Goal: Obtain resource: Download file/media

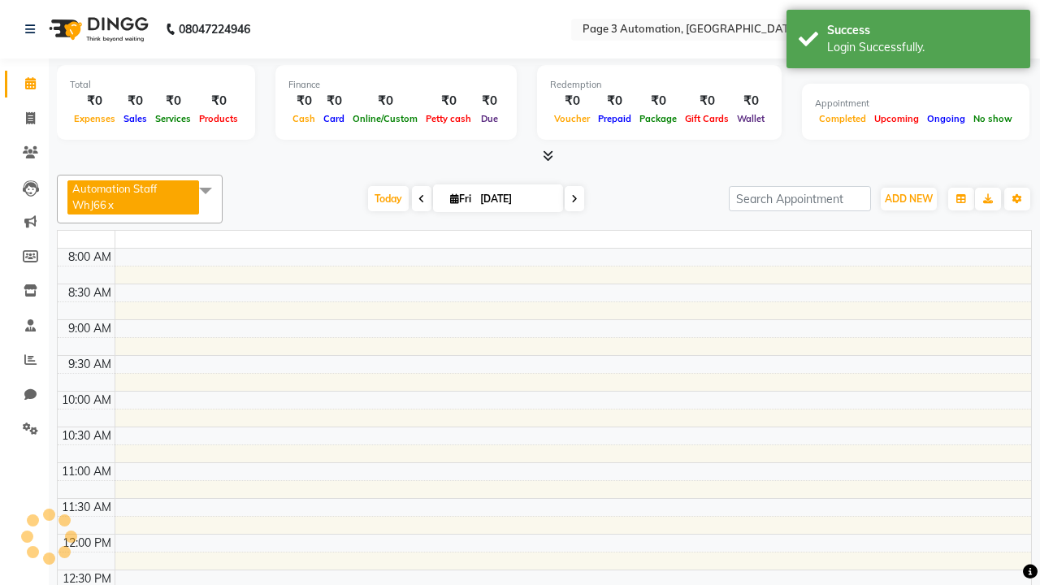
select select "en"
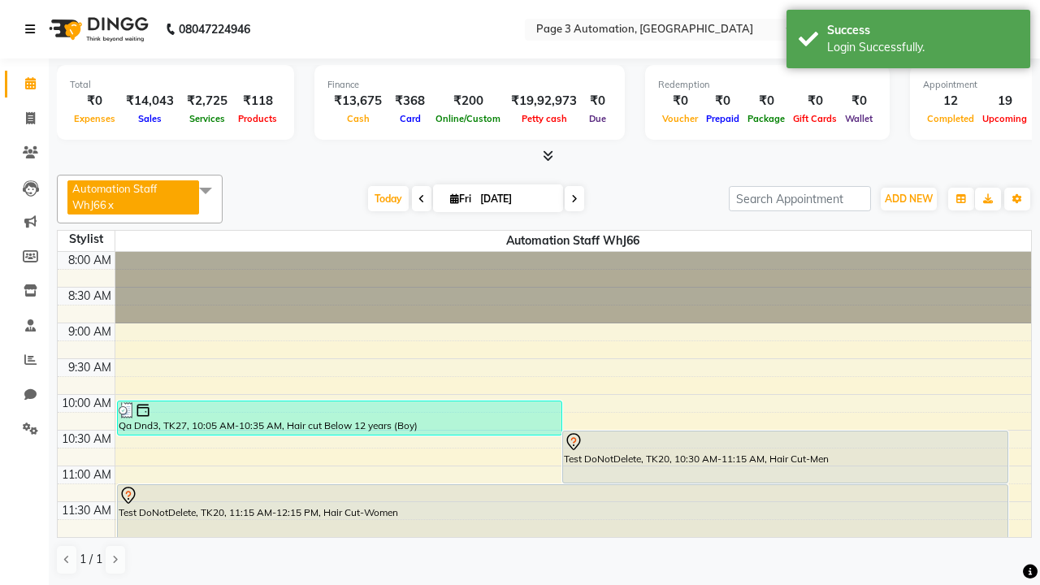
click at [33, 29] on icon at bounding box center [30, 29] width 10 height 11
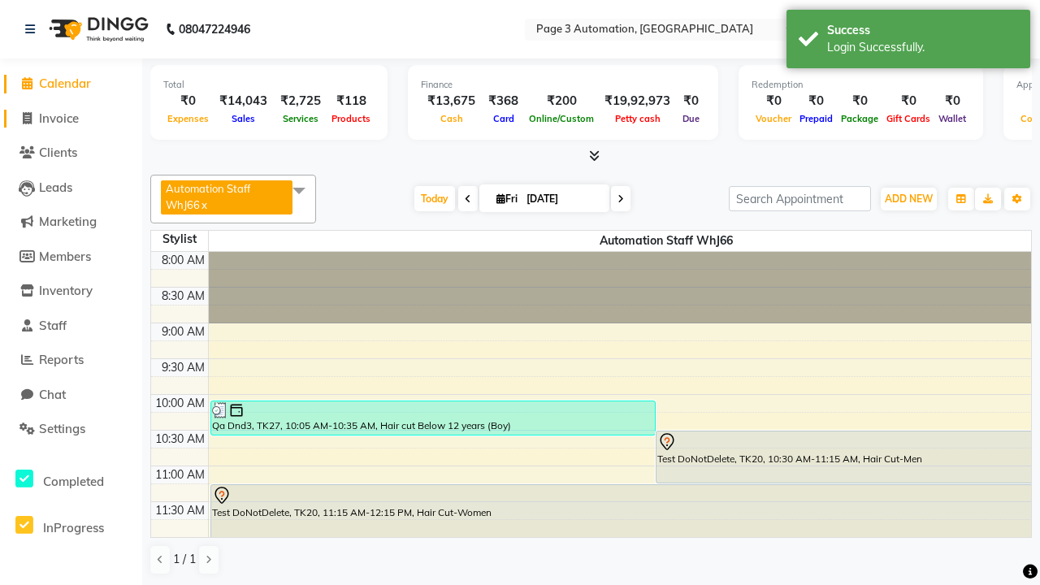
click at [71, 118] on span "Invoice" at bounding box center [59, 118] width 40 height 15
select select "2774"
select select "service"
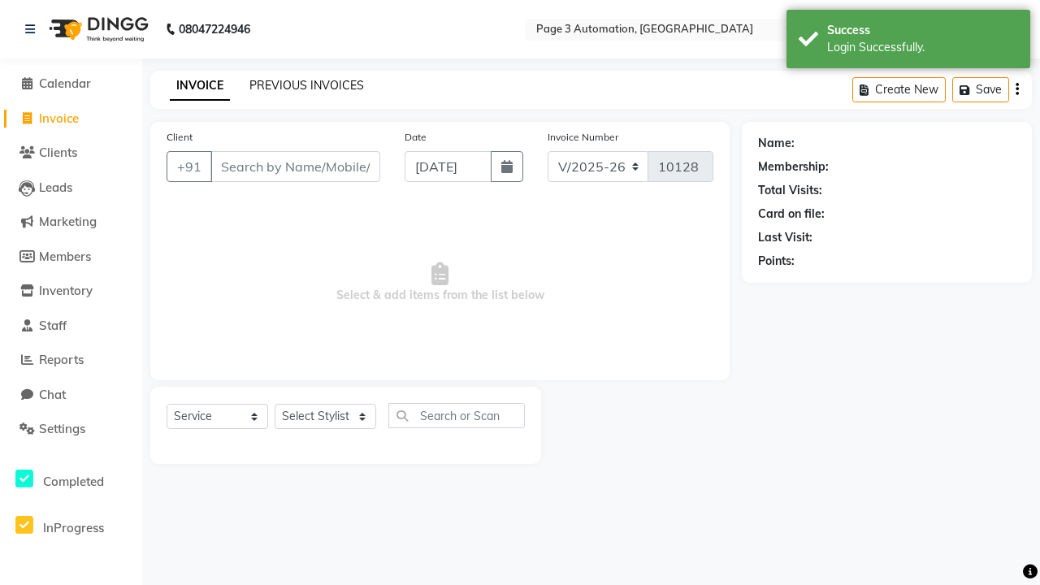
click at [306, 85] on link "PREVIOUS INVOICES" at bounding box center [307, 85] width 115 height 15
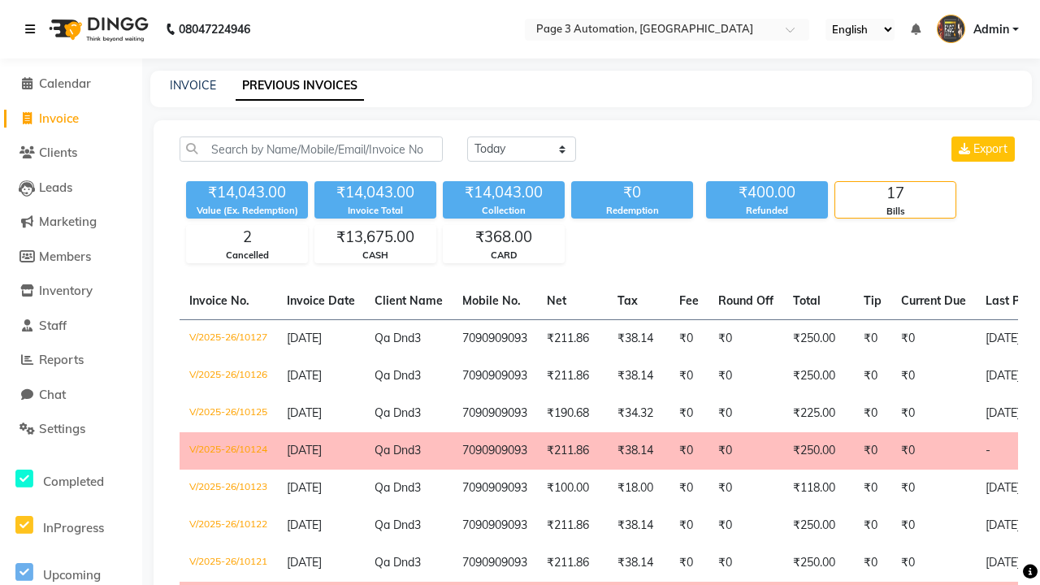
click at [33, 29] on icon at bounding box center [30, 29] width 10 height 11
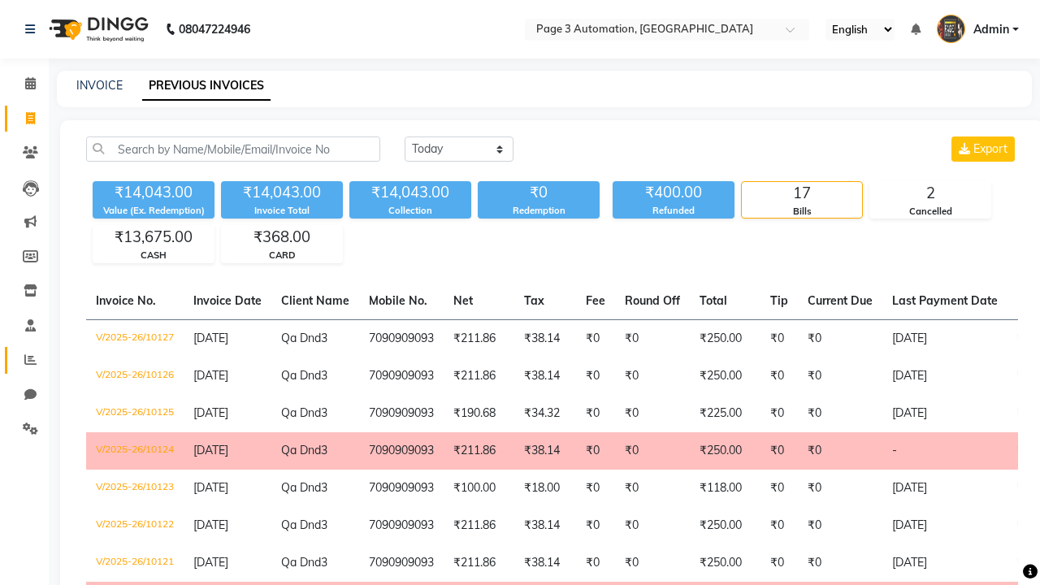
click at [24, 360] on icon at bounding box center [30, 360] width 12 height 12
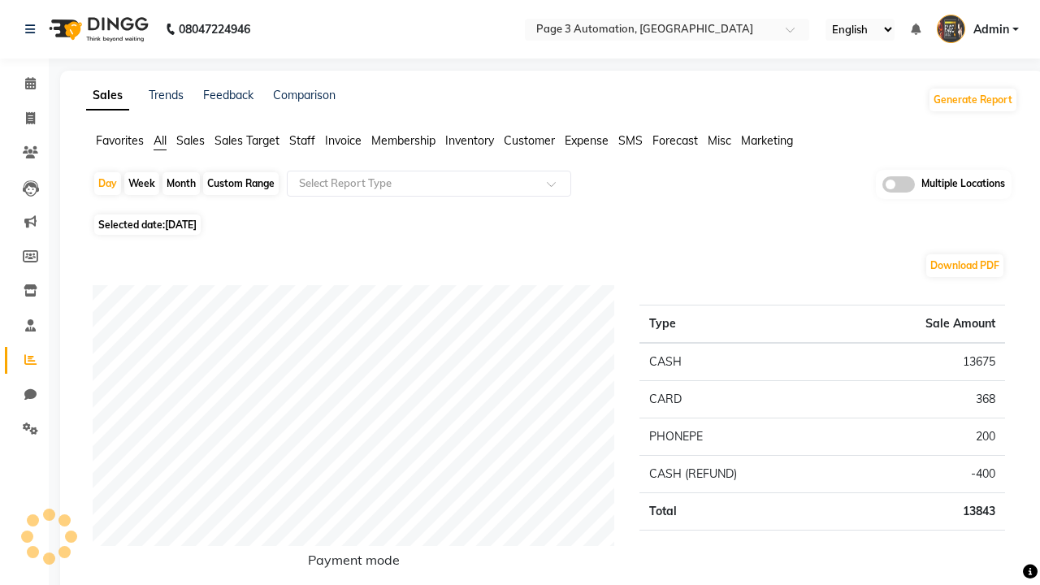
type input "Invoice"
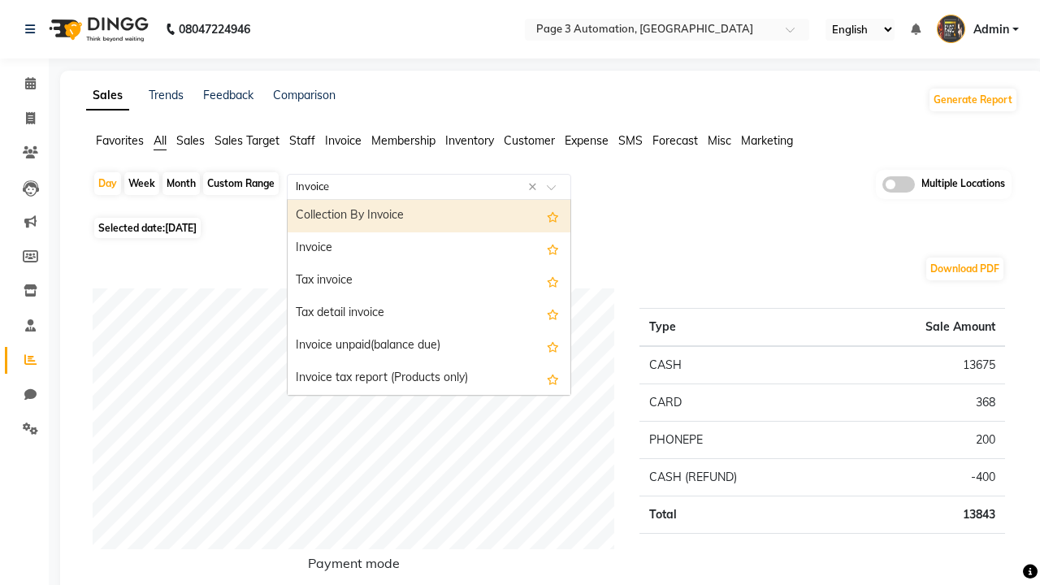
click at [429, 249] on div "Invoice" at bounding box center [429, 248] width 283 height 33
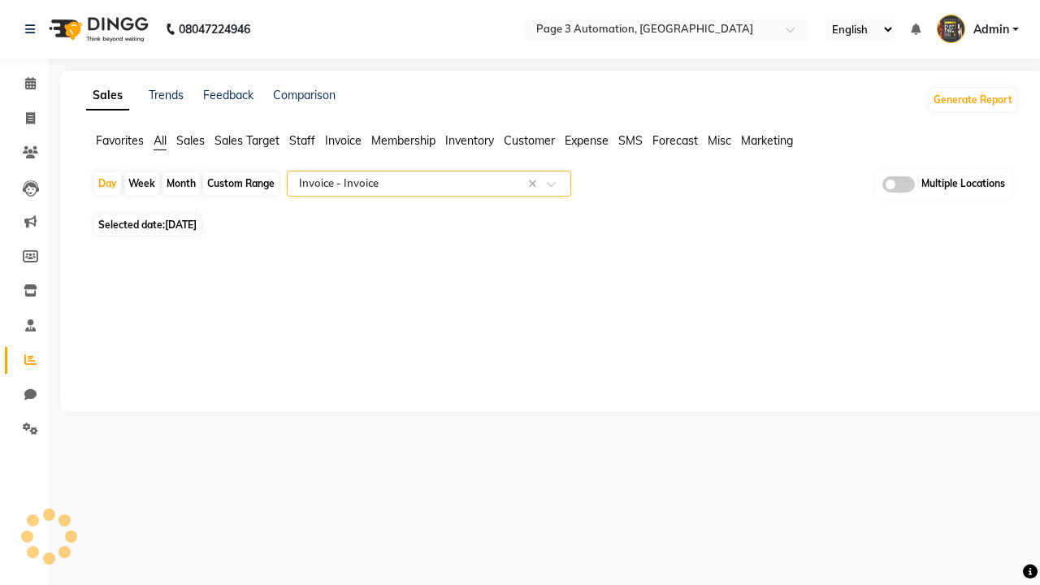
select select "full_report"
select select "csv"
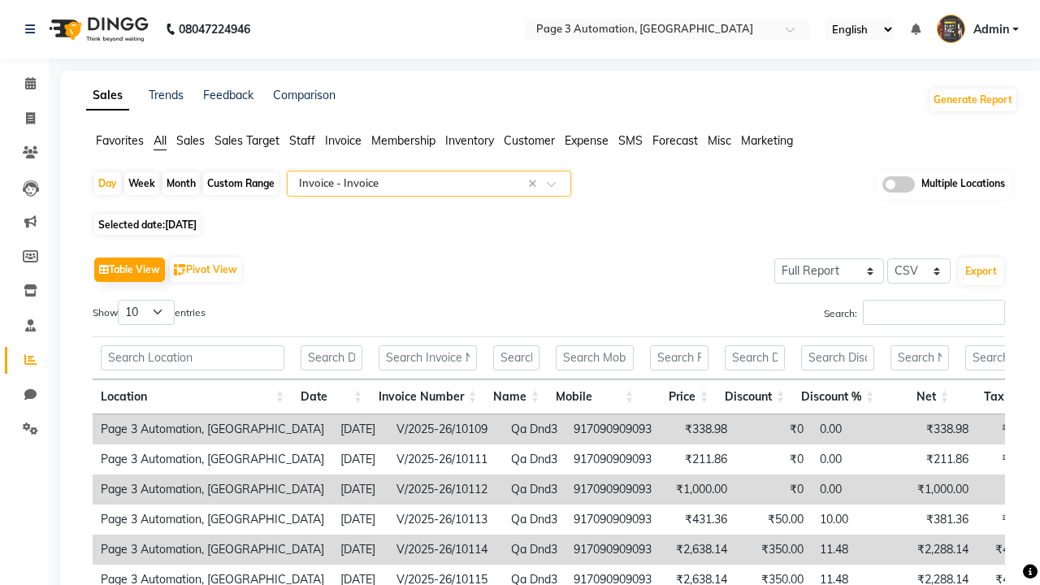
type input "Invoice Item wise"
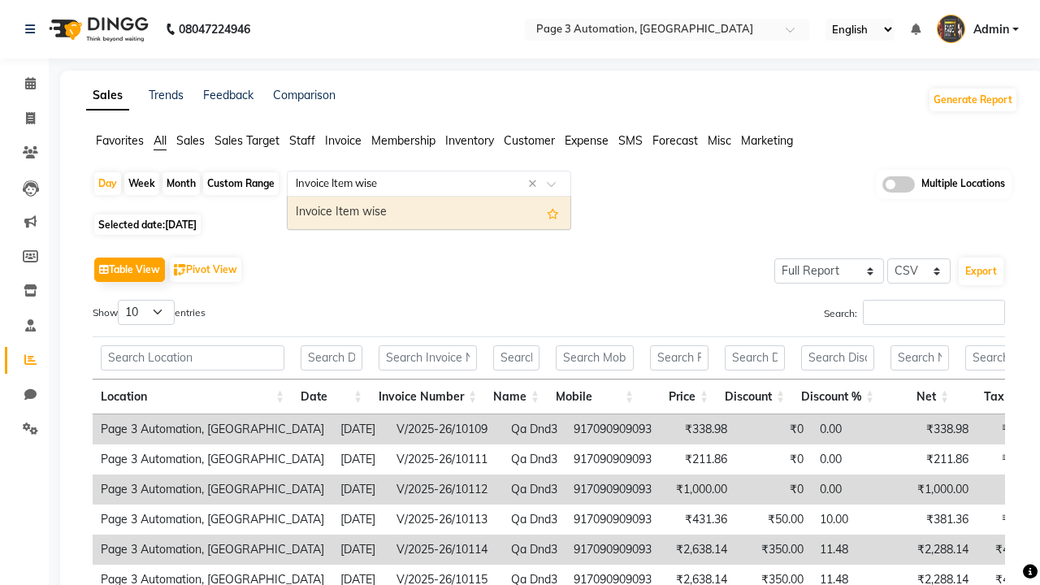
click at [429, 212] on div "Invoice Item wise" at bounding box center [429, 213] width 283 height 33
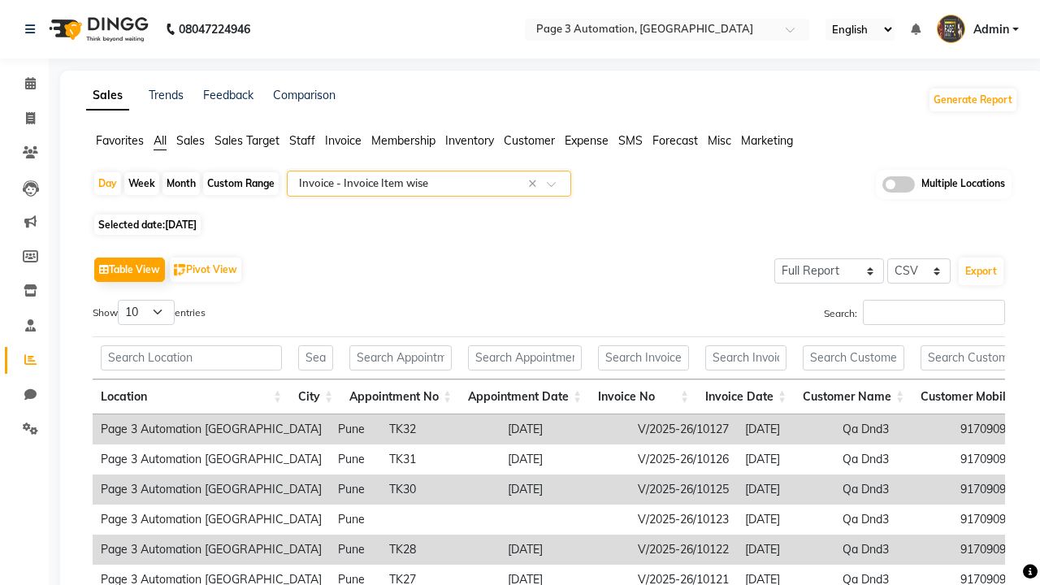
type input "Tax summary"
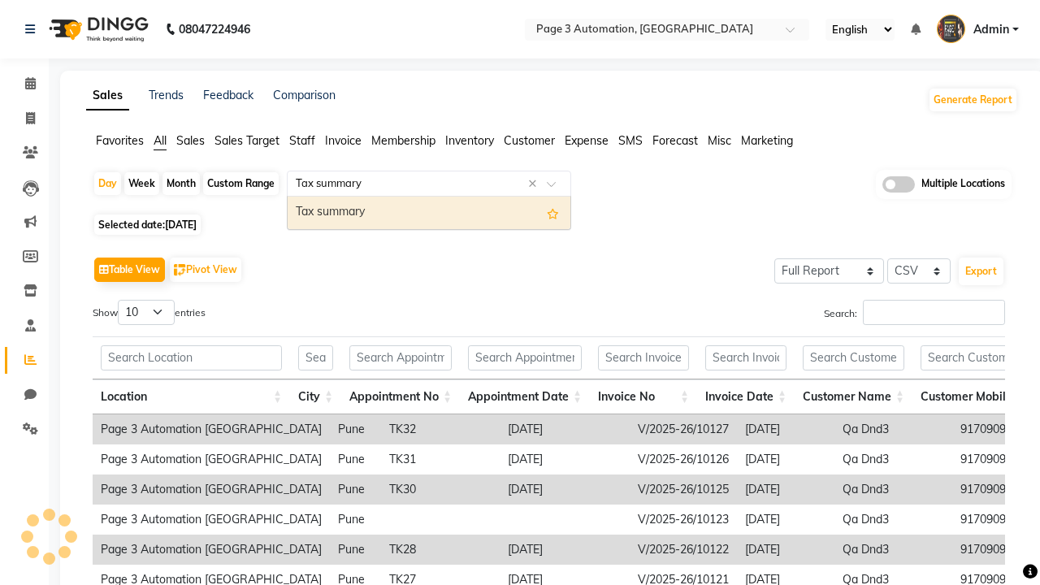
click at [429, 212] on div "Tax summary" at bounding box center [429, 213] width 283 height 33
